Goal: Communication & Community: Connect with others

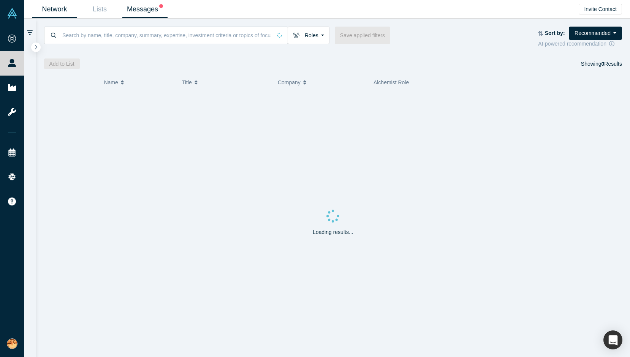
click at [139, 6] on link "Messages" at bounding box center [144, 9] width 45 height 18
